Goal: Task Accomplishment & Management: Manage account settings

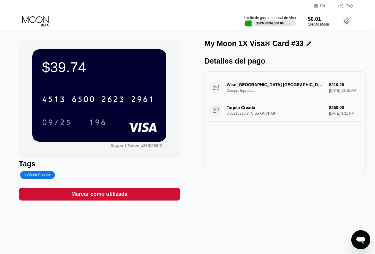
click at [38, 20] on icon at bounding box center [36, 21] width 28 height 10
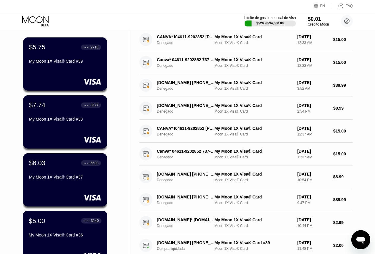
scroll to position [158, 0]
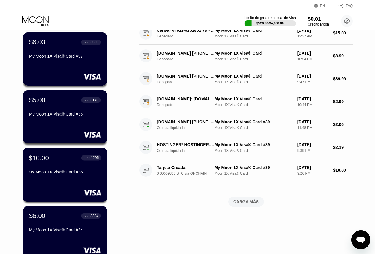
click at [66, 177] on div "My Moon 1X Visa® Card #35" at bounding box center [65, 172] width 73 height 7
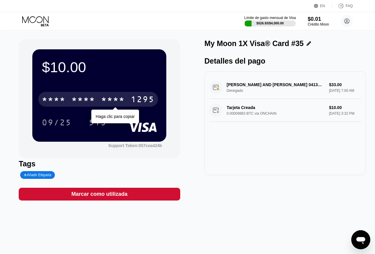
click at [66, 101] on div "* * * * * * * * * * * * 1295" at bounding box center [98, 99] width 120 height 15
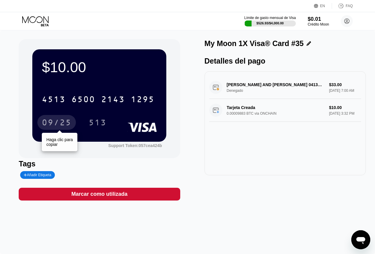
click at [45, 122] on div "09/25" at bounding box center [57, 122] width 30 height 9
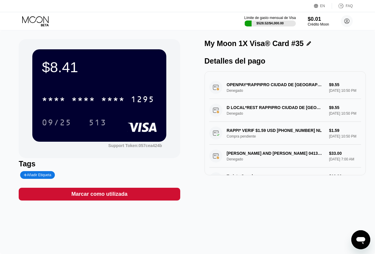
click at [26, 21] on icon at bounding box center [35, 19] width 26 height 7
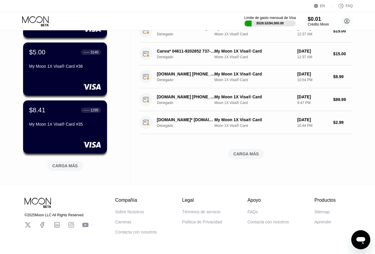
scroll to position [230, 0]
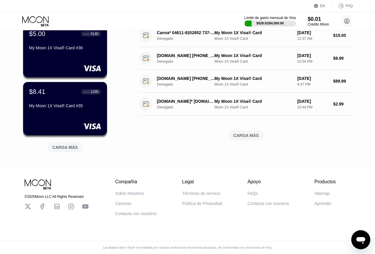
click at [75, 145] on div "CARGA MÁS" at bounding box center [66, 147] width 26 height 5
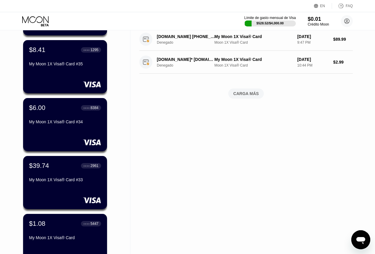
scroll to position [309, 0]
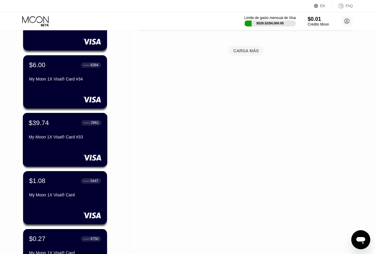
click at [50, 134] on div "$39.74 ● ● ● ● 2961 My Moon 1X Visa® Card #33" at bounding box center [65, 130] width 73 height 23
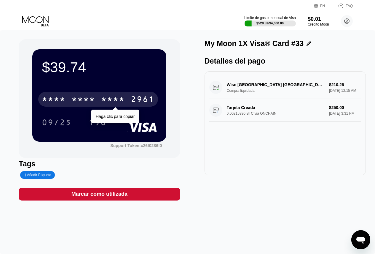
click at [57, 103] on div "* * * *" at bounding box center [54, 99] width 24 height 9
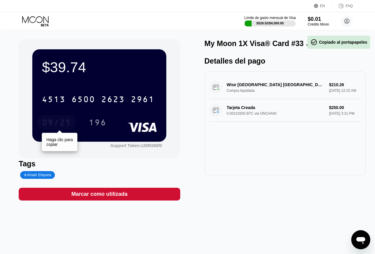
click at [52, 124] on div "09/25" at bounding box center [57, 122] width 30 height 9
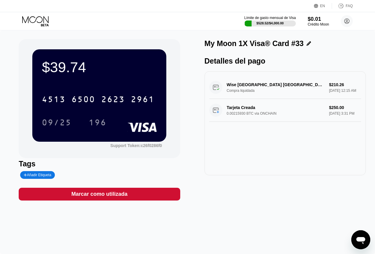
click at [3, 111] on div "$39.74 4513 6500 2623 2961 09/25 196 Support Token: c26f0286f0 Tags Añadir Etiq…" at bounding box center [187, 141] width 375 height 223
click at [11, 61] on div "$39.74 4513 6500 2623 2961 09/25 196 Support Token: c26f0286f0 Tags Añadir Etiq…" at bounding box center [187, 141] width 375 height 223
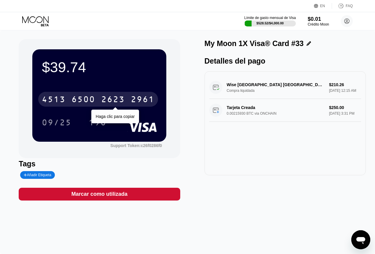
click at [72, 104] on div "6500" at bounding box center [84, 99] width 24 height 9
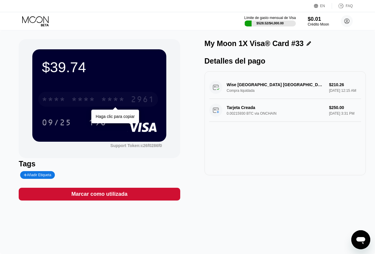
click at [88, 103] on div "* * * *" at bounding box center [84, 99] width 24 height 9
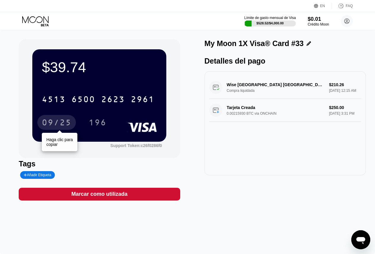
click at [56, 122] on div "09/25" at bounding box center [57, 122] width 30 height 9
